Goal: Task Accomplishment & Management: Manage account settings

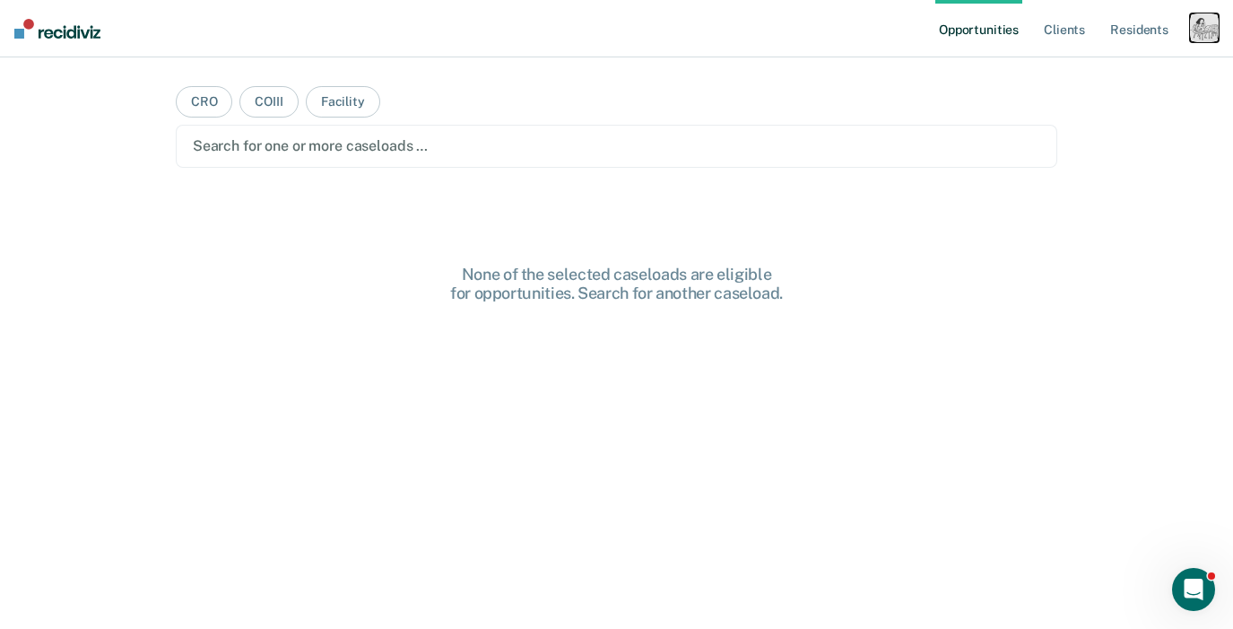
click at [1200, 37] on div "button" at bounding box center [1204, 27] width 29 height 29
click at [1180, 40] on ul "Opportunities Client s Resident s" at bounding box center [1063, 28] width 255 height 57
click at [1192, 37] on div "button" at bounding box center [1204, 27] width 29 height 29
click at [1105, 72] on link "Profile" at bounding box center [1132, 72] width 144 height 15
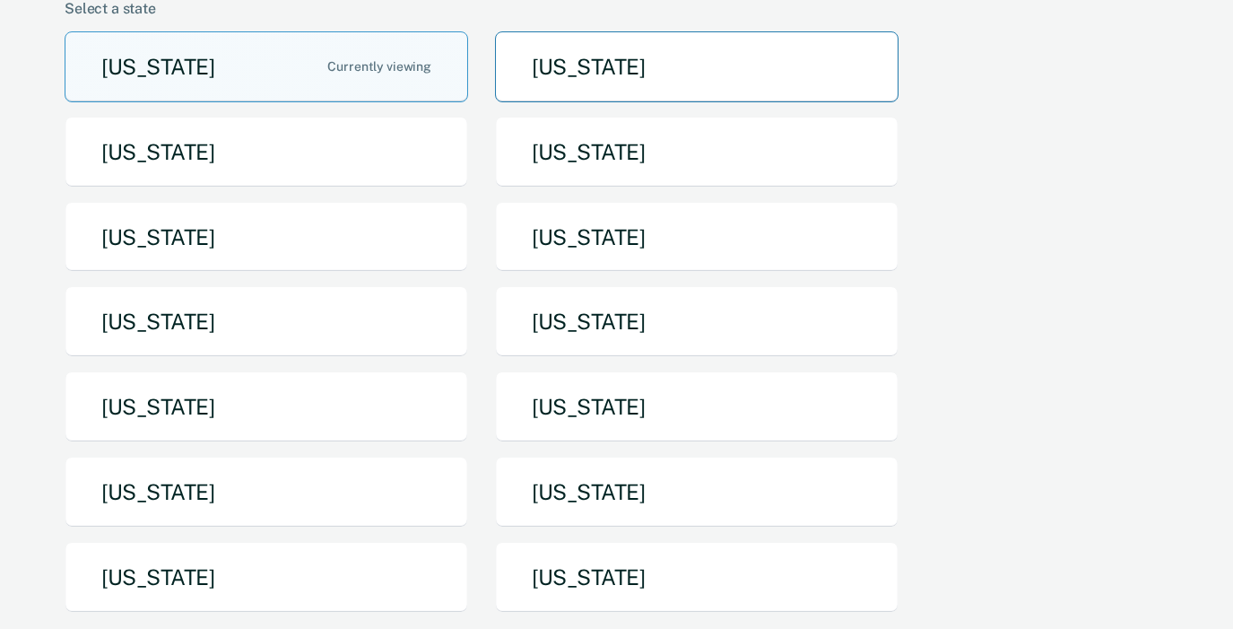
scroll to position [258, 0]
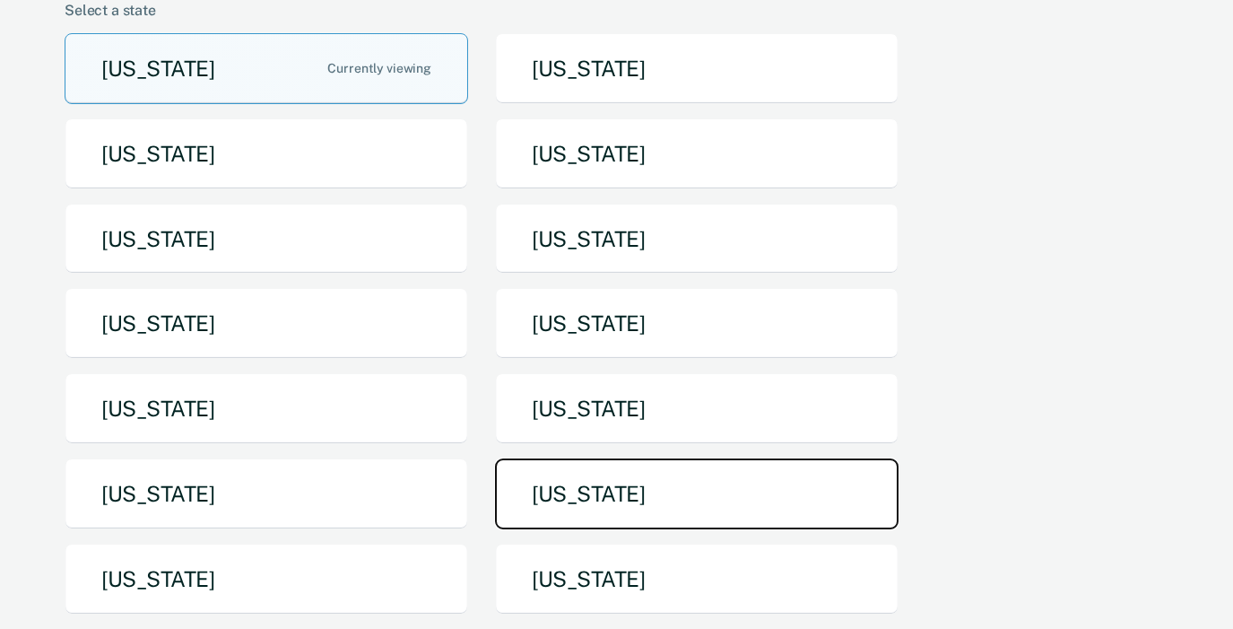
click at [623, 458] on button "[US_STATE]" at bounding box center [697, 493] width 404 height 71
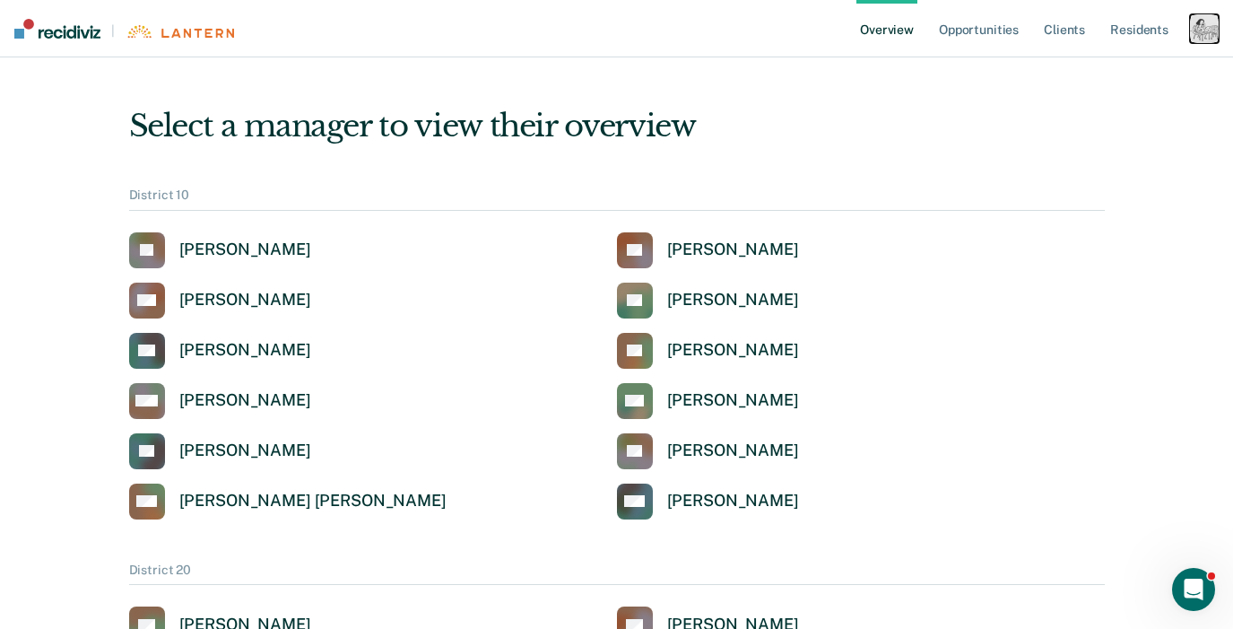
click at [1198, 28] on div "button" at bounding box center [1204, 28] width 29 height 29
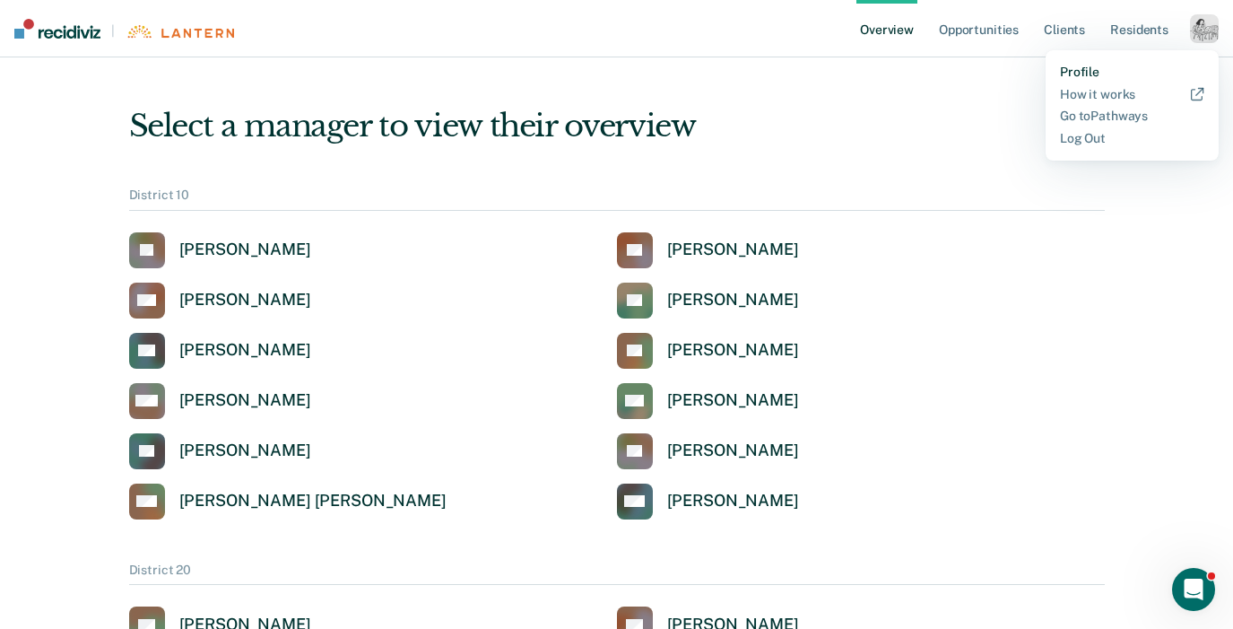
click at [1065, 67] on link "Profile" at bounding box center [1132, 72] width 144 height 15
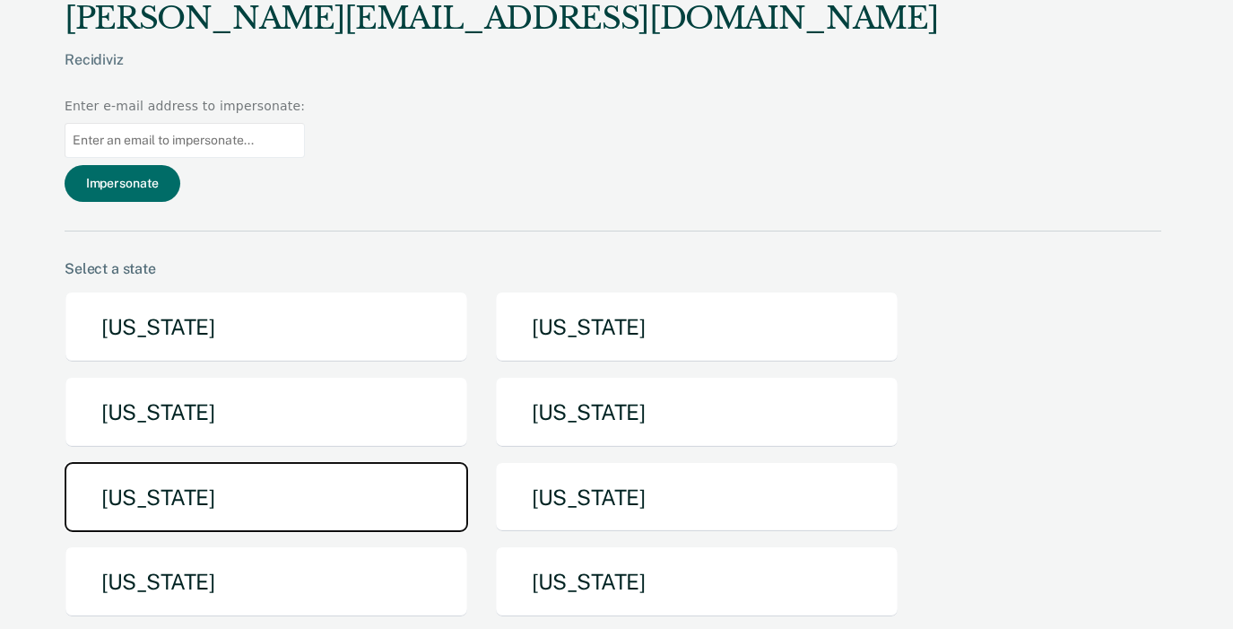
click at [275, 462] on button "[US_STATE]" at bounding box center [267, 497] width 404 height 71
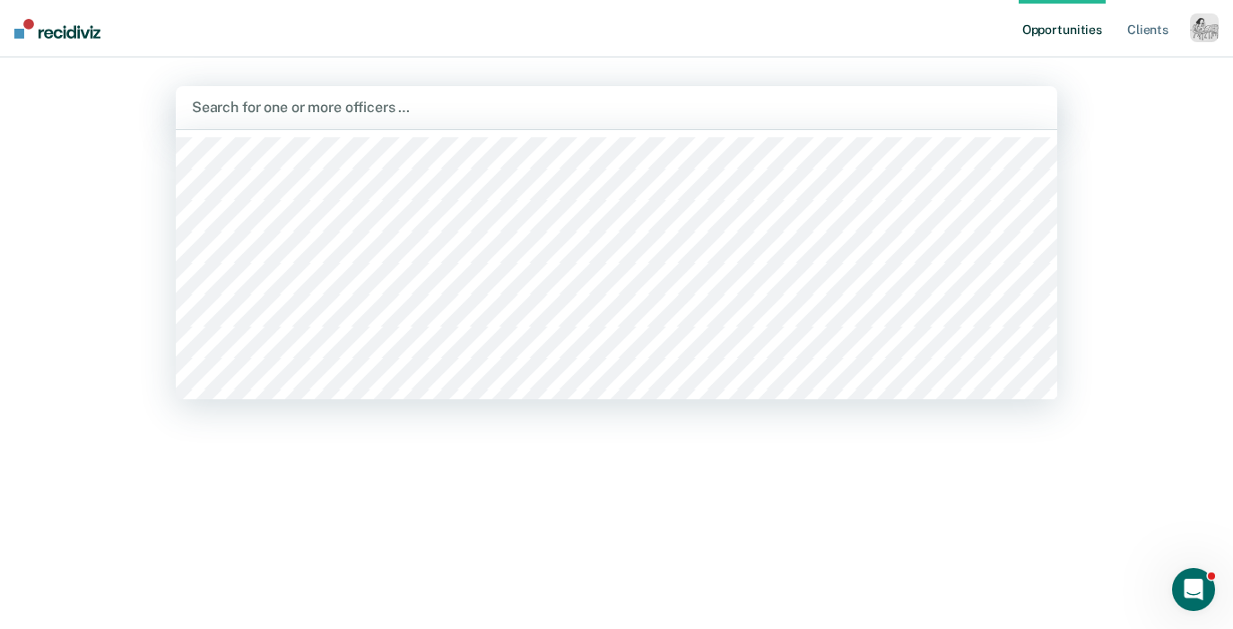
click at [616, 110] on div at bounding box center [617, 107] width 850 height 21
type input "mike"
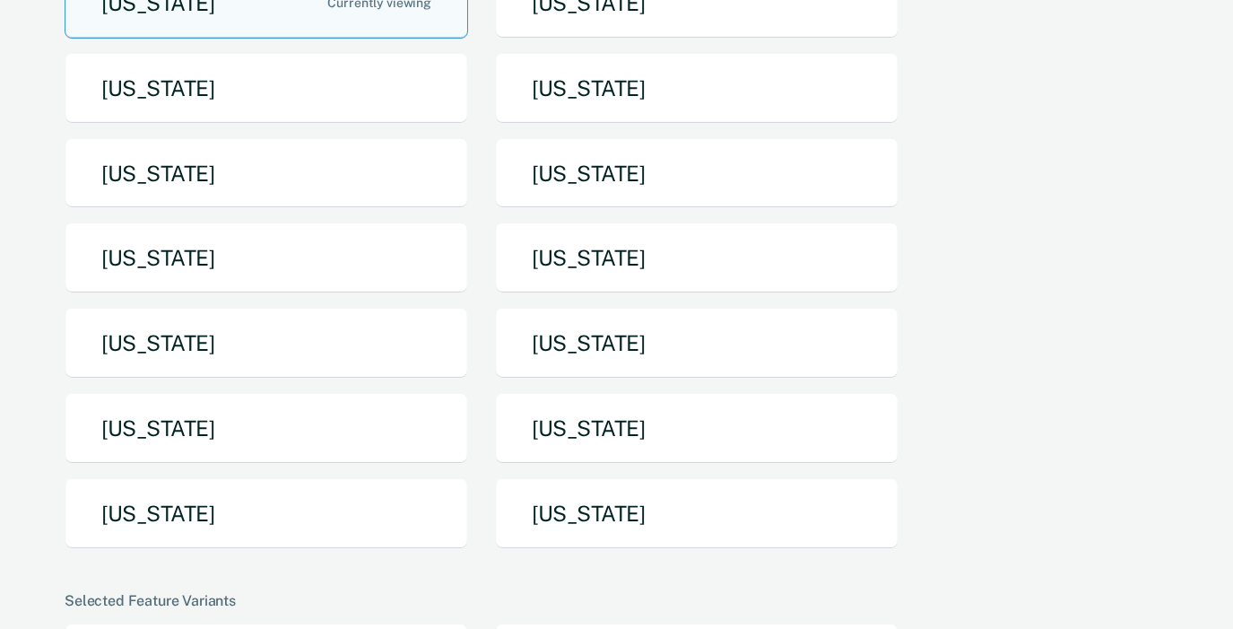
scroll to position [109, 0]
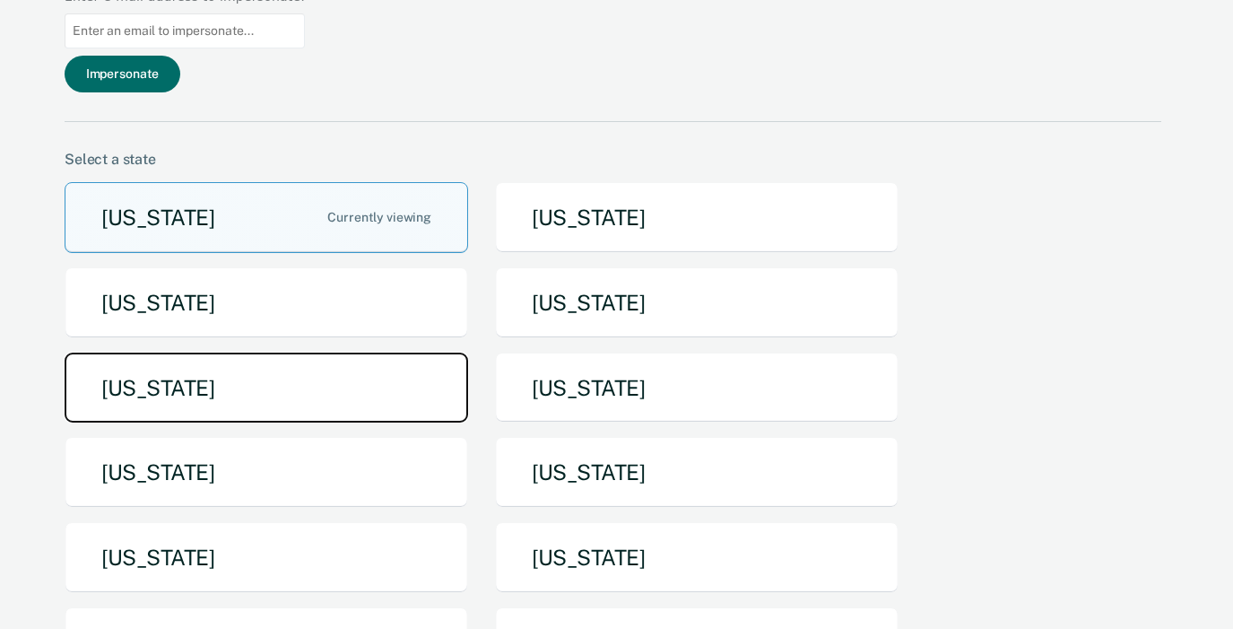
click at [283, 353] on button "[US_STATE]" at bounding box center [267, 388] width 404 height 71
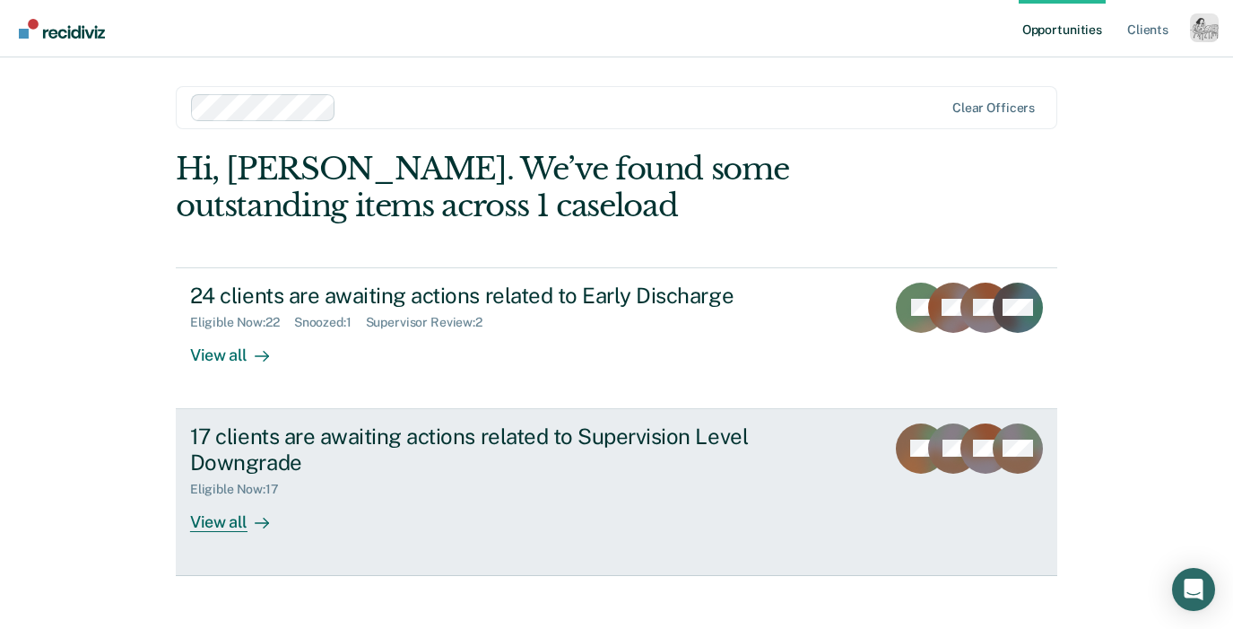
click at [229, 518] on div "View all" at bounding box center [240, 514] width 100 height 35
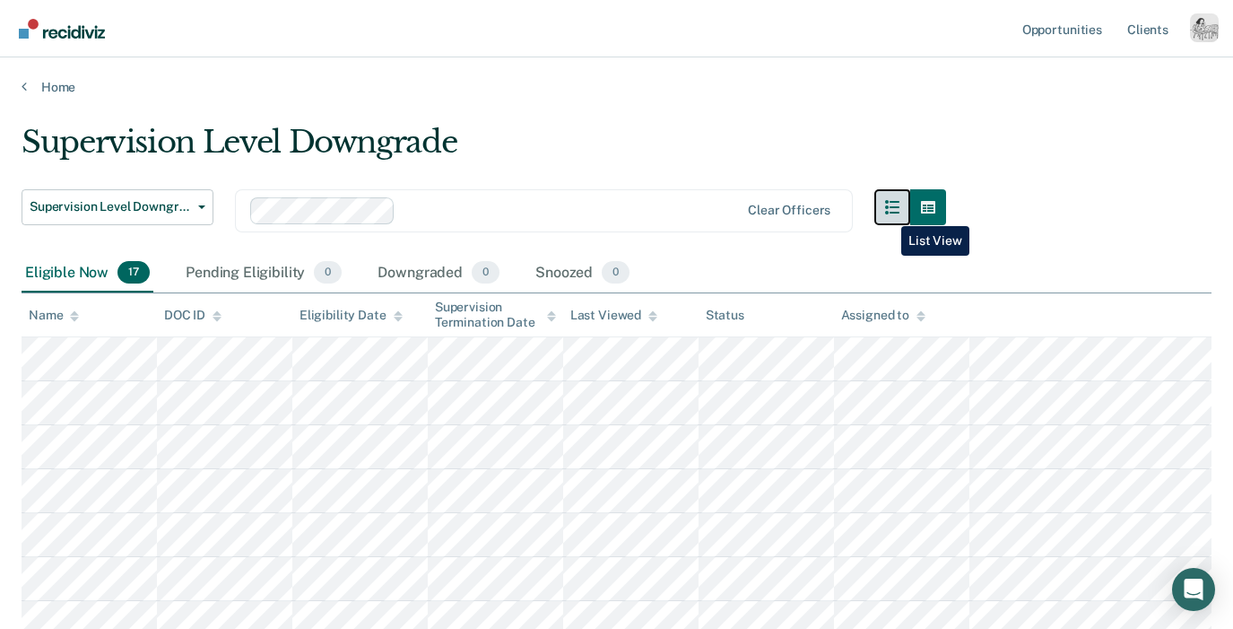
click at [888, 213] on icon "button" at bounding box center [892, 207] width 14 height 14
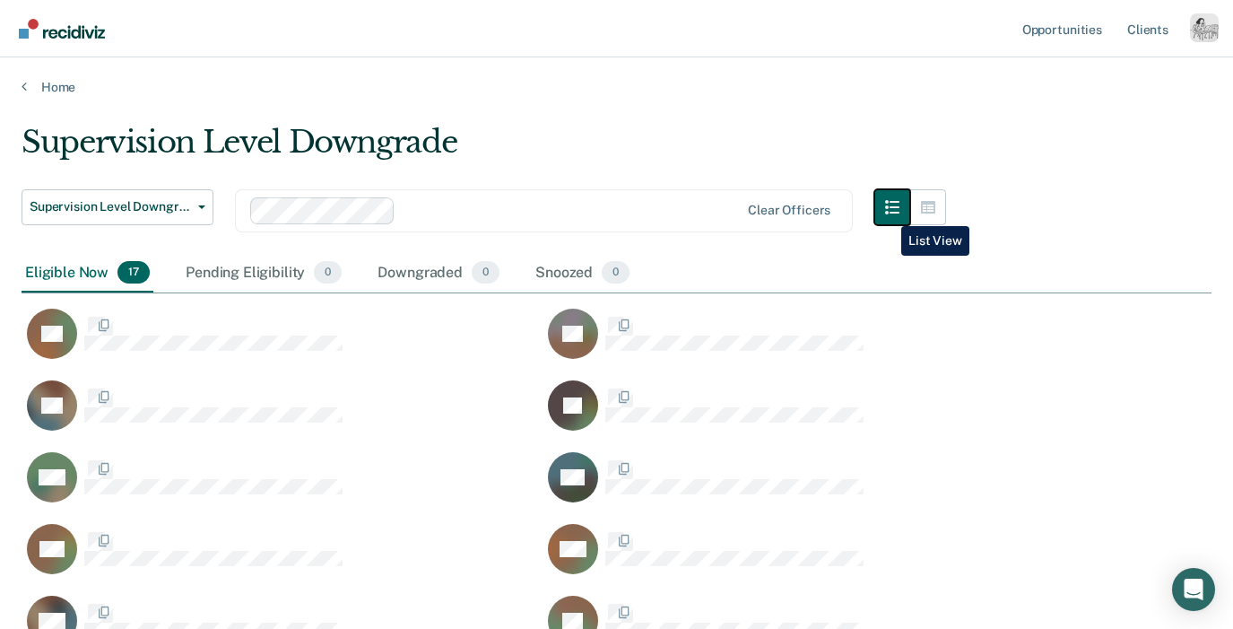
scroll to position [824, 1190]
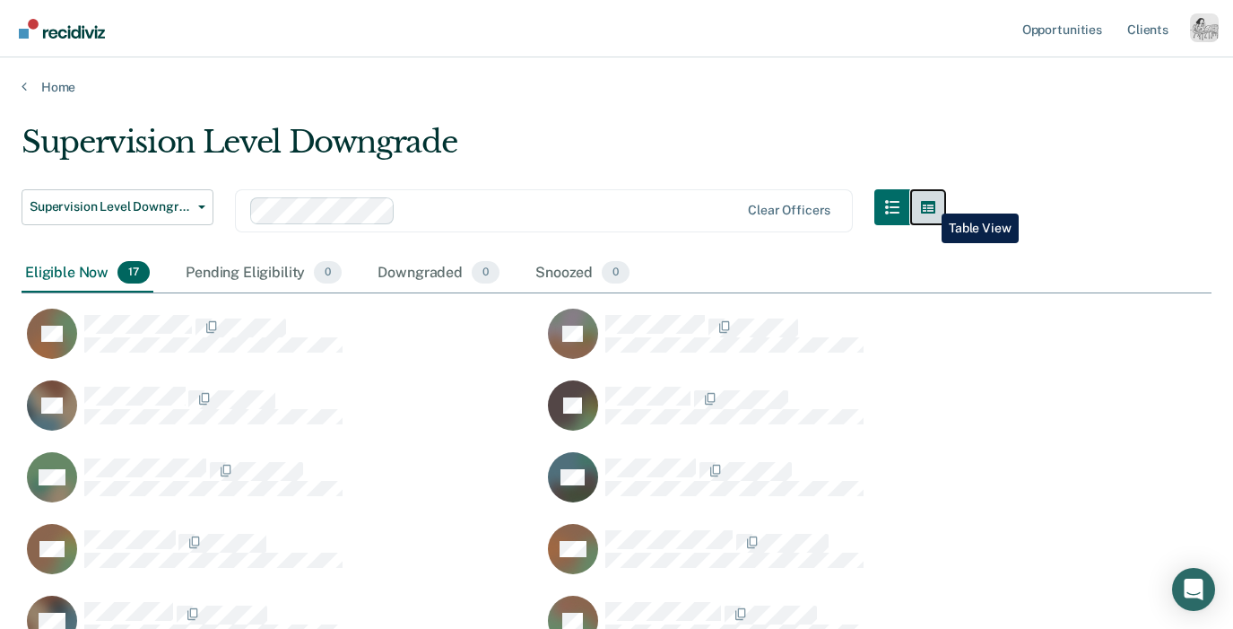
click at [928, 201] on icon "button" at bounding box center [928, 207] width 14 height 13
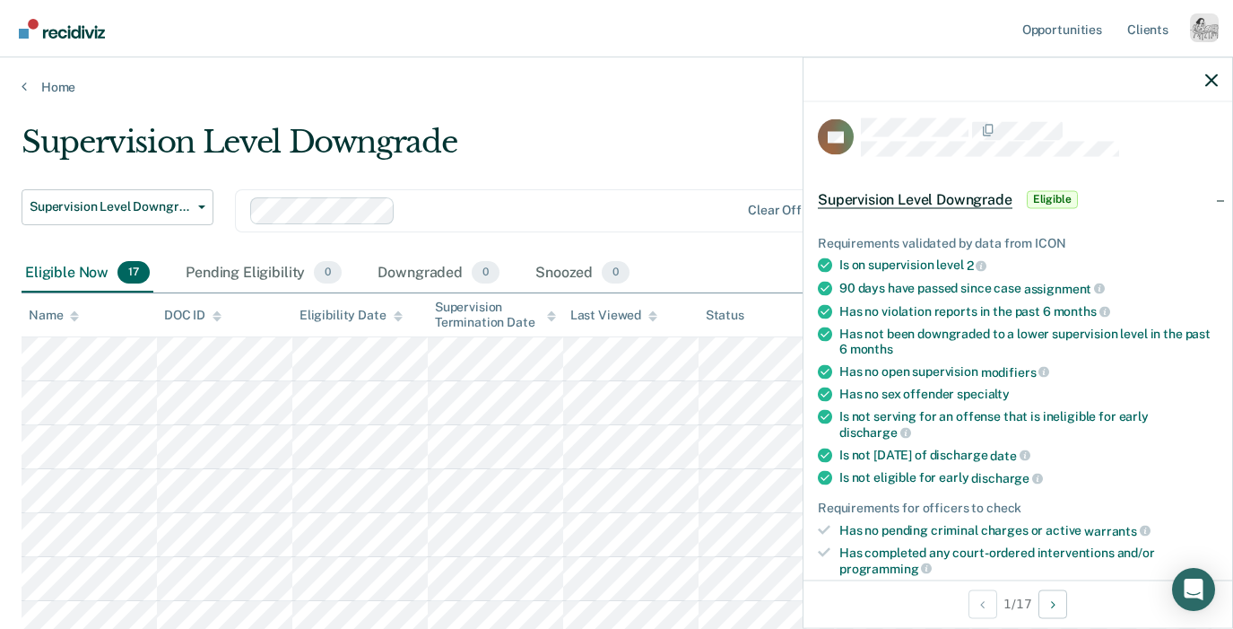
scroll to position [0, 0]
